Goal: Find specific page/section: Find specific page/section

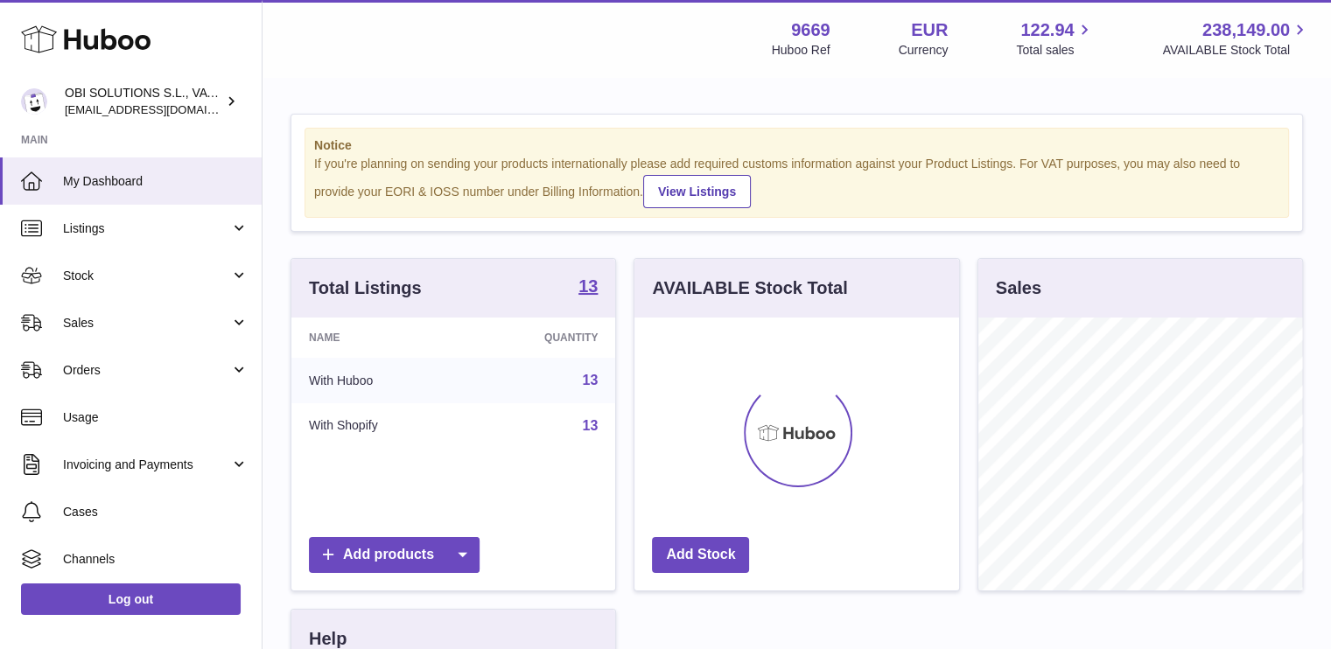
scroll to position [874884, 874833]
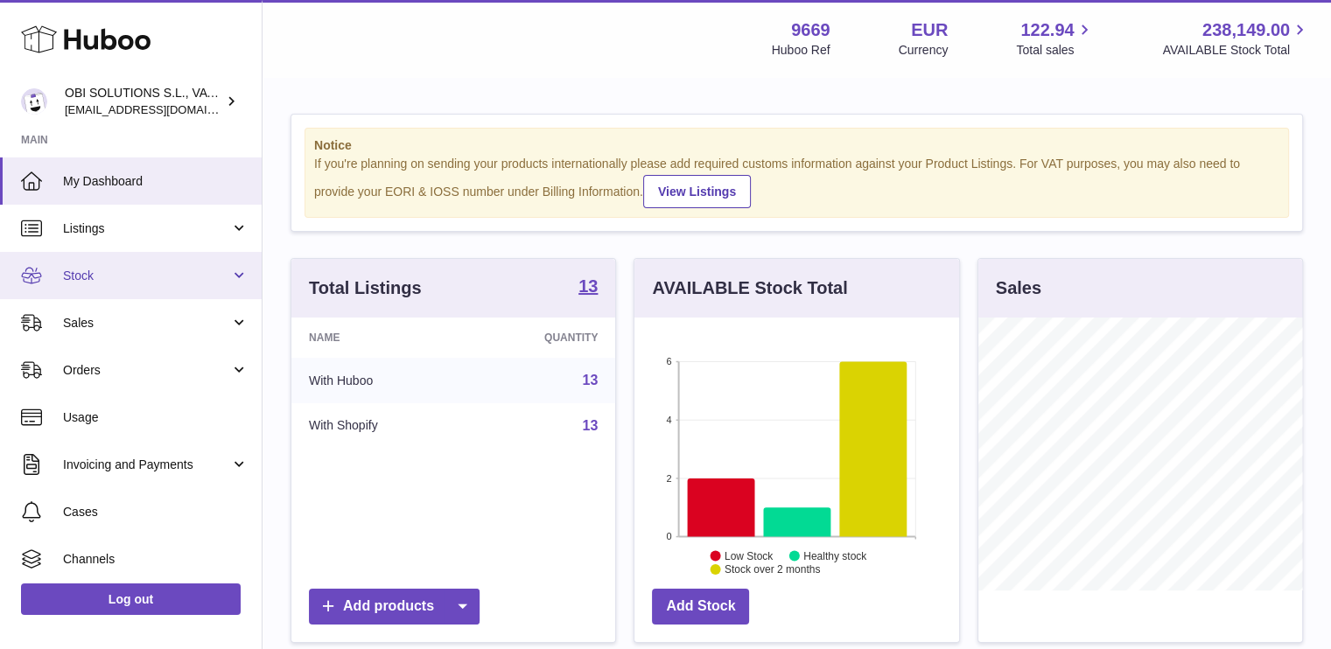
click at [132, 275] on span "Stock" at bounding box center [146, 276] width 167 height 17
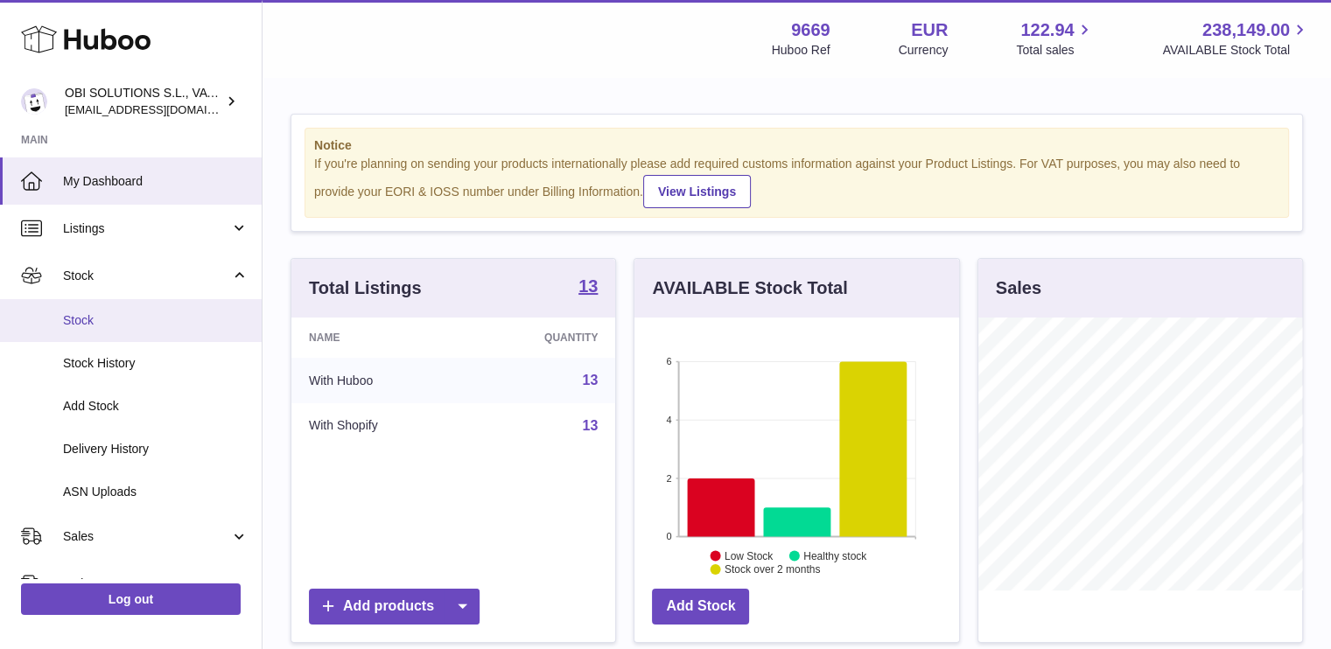
click at [133, 312] on span "Stock" at bounding box center [156, 320] width 186 height 17
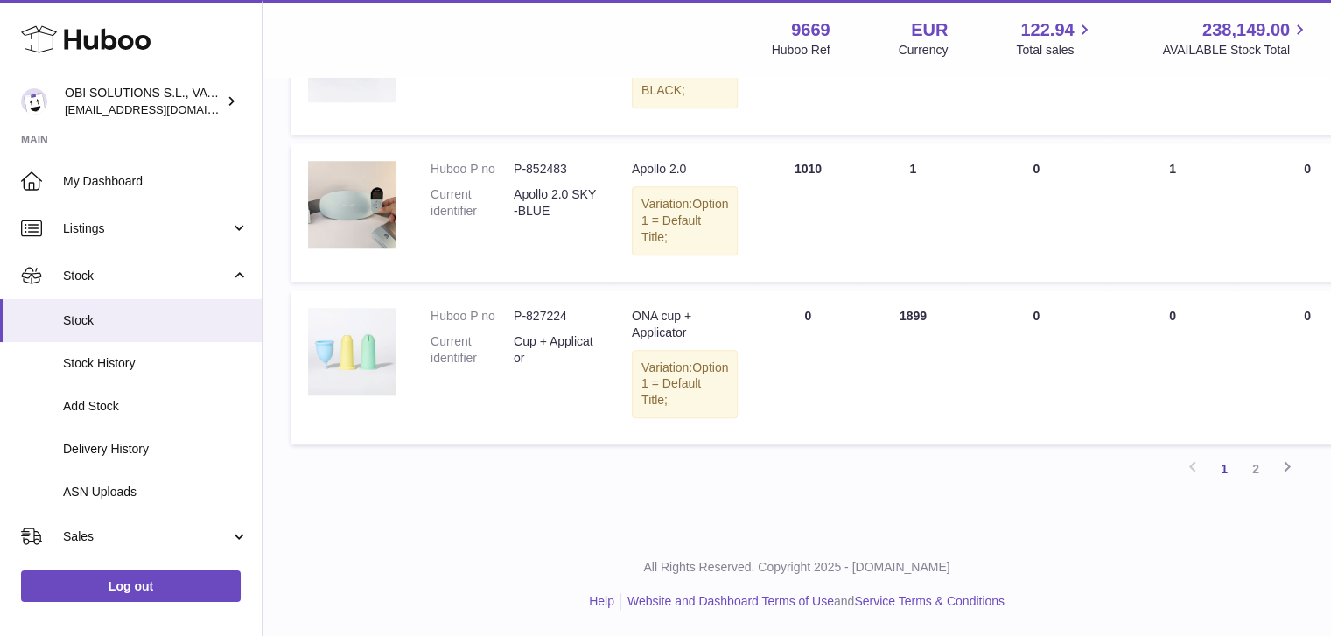
scroll to position [1575, 0]
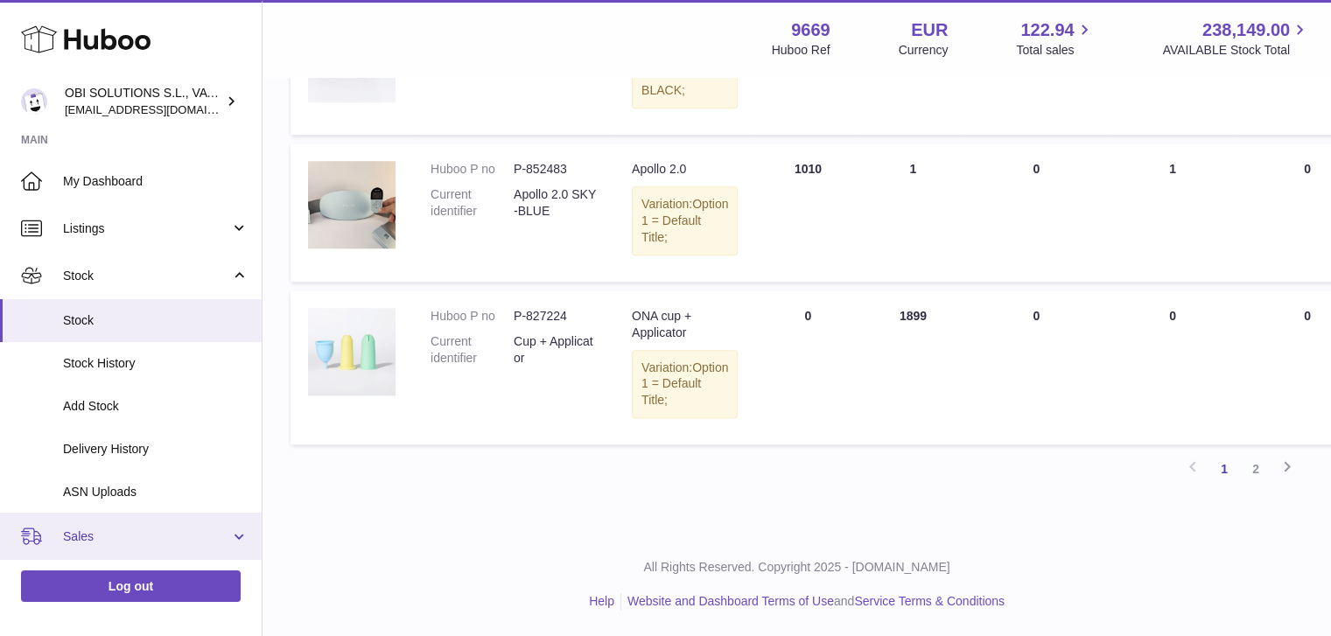
click at [69, 532] on span "Sales" at bounding box center [146, 537] width 167 height 17
click at [79, 569] on link "Sales" at bounding box center [131, 581] width 262 height 43
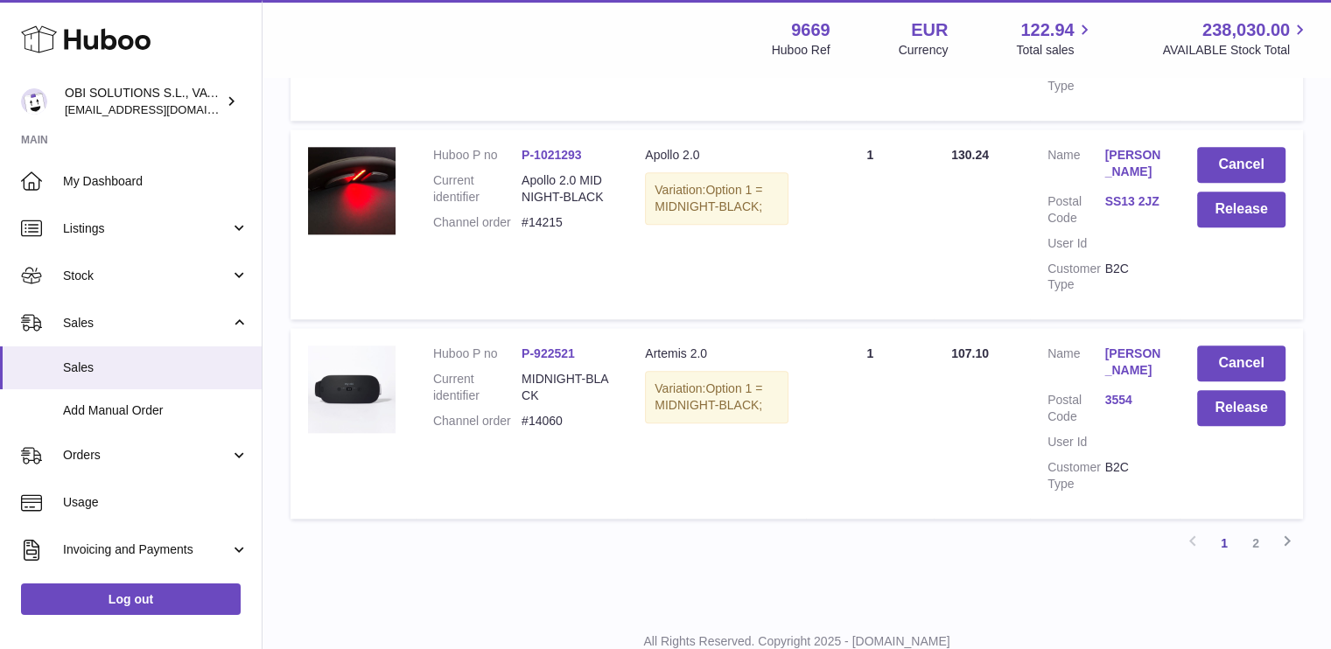
scroll to position [1925, 0]
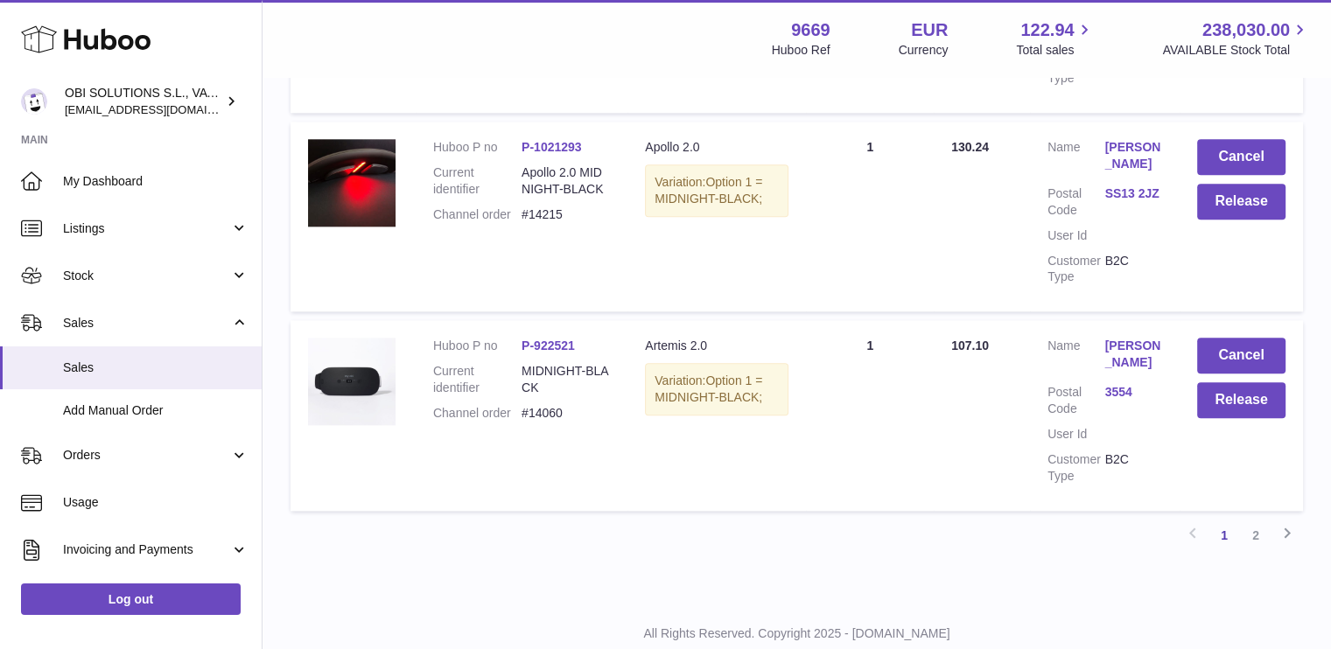
click at [1127, 167] on link "Connie Jarrett" at bounding box center [1132, 155] width 57 height 33
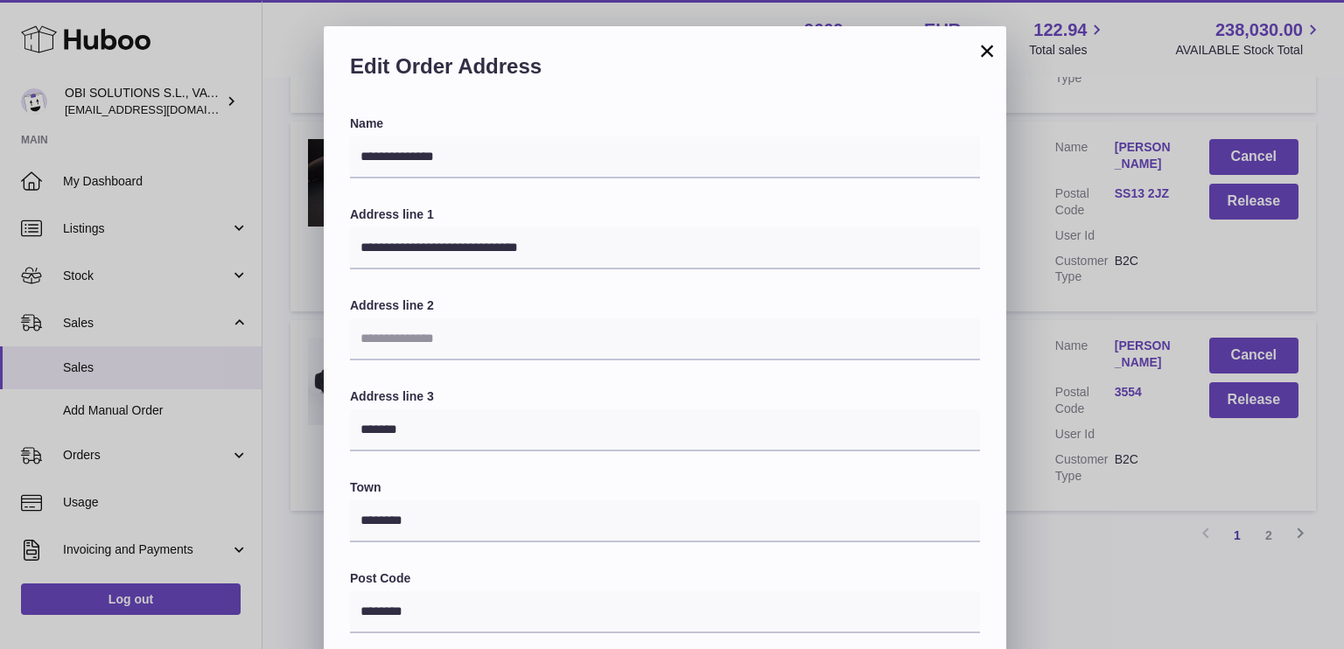
click at [990, 52] on button "×" at bounding box center [987, 50] width 21 height 21
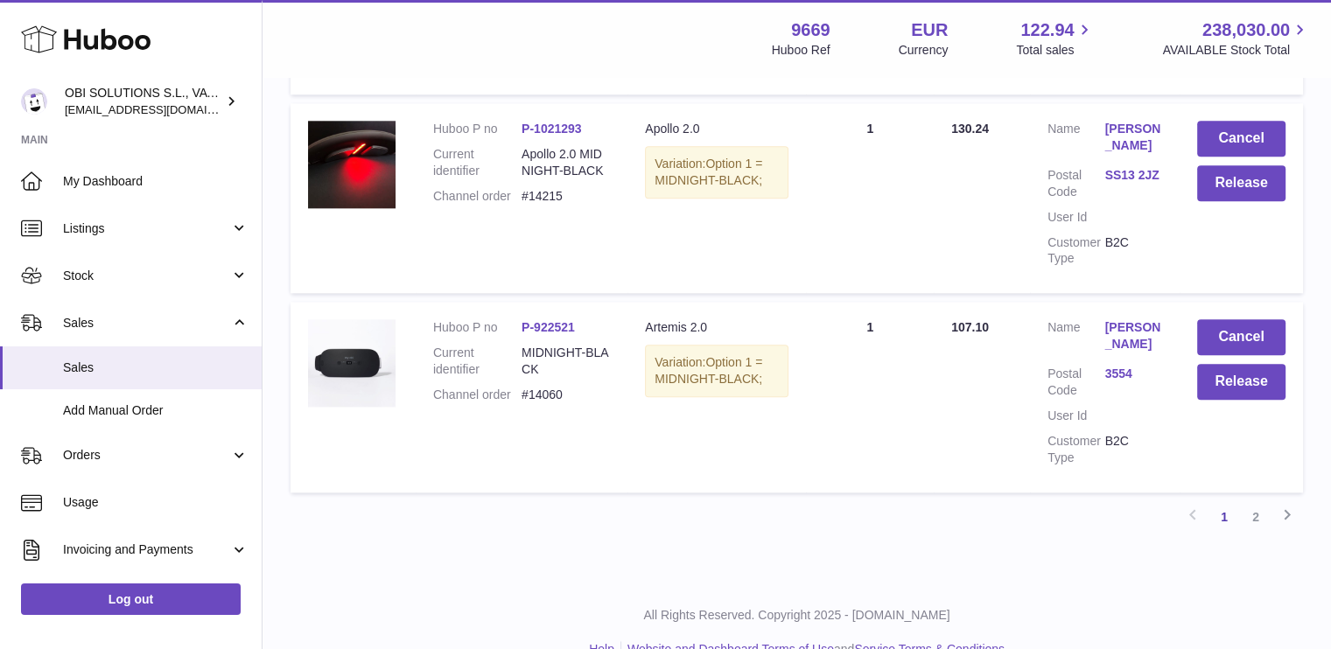
scroll to position [2007, 0]
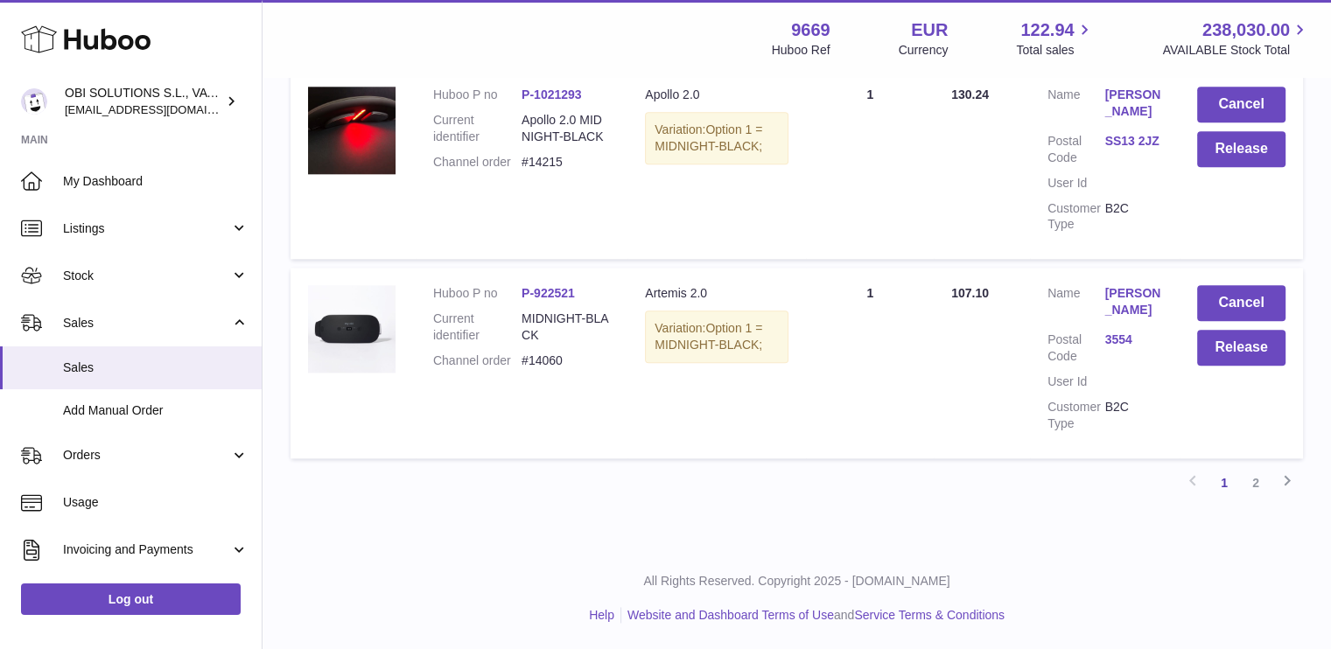
click at [1256, 475] on link "2" at bounding box center [1256, 483] width 32 height 32
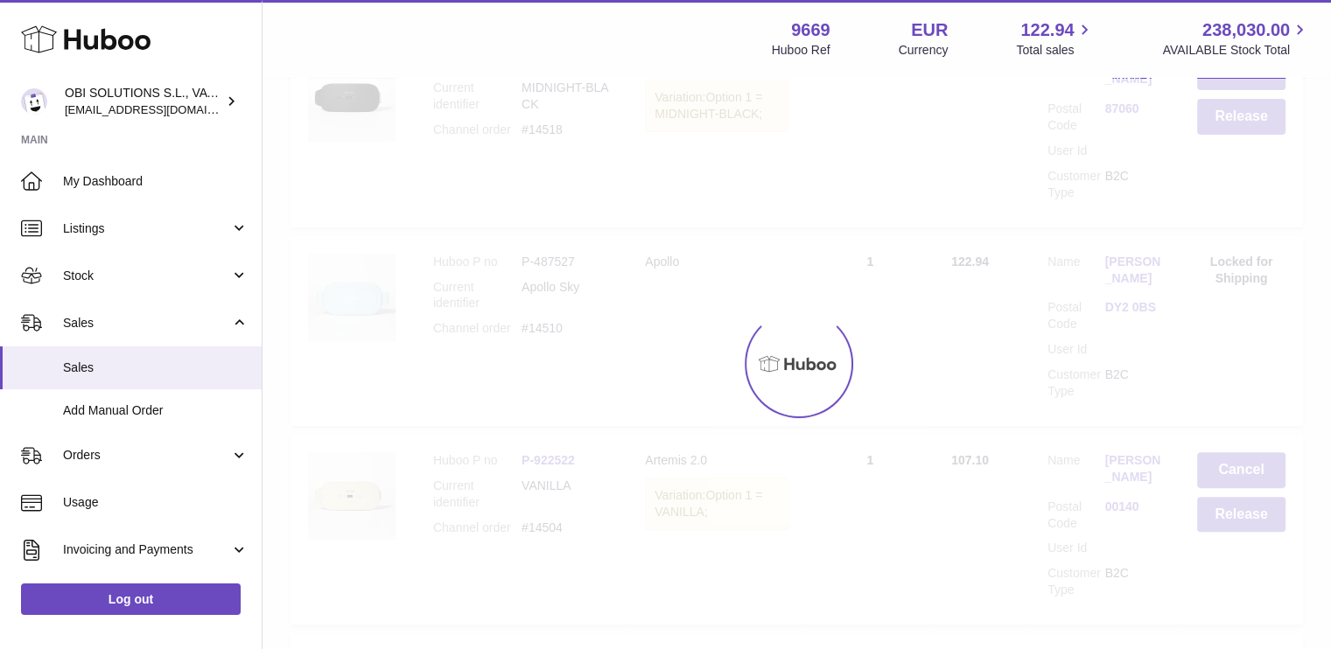
scroll to position [79, 0]
